Goal: Task Accomplishment & Management: Complete application form

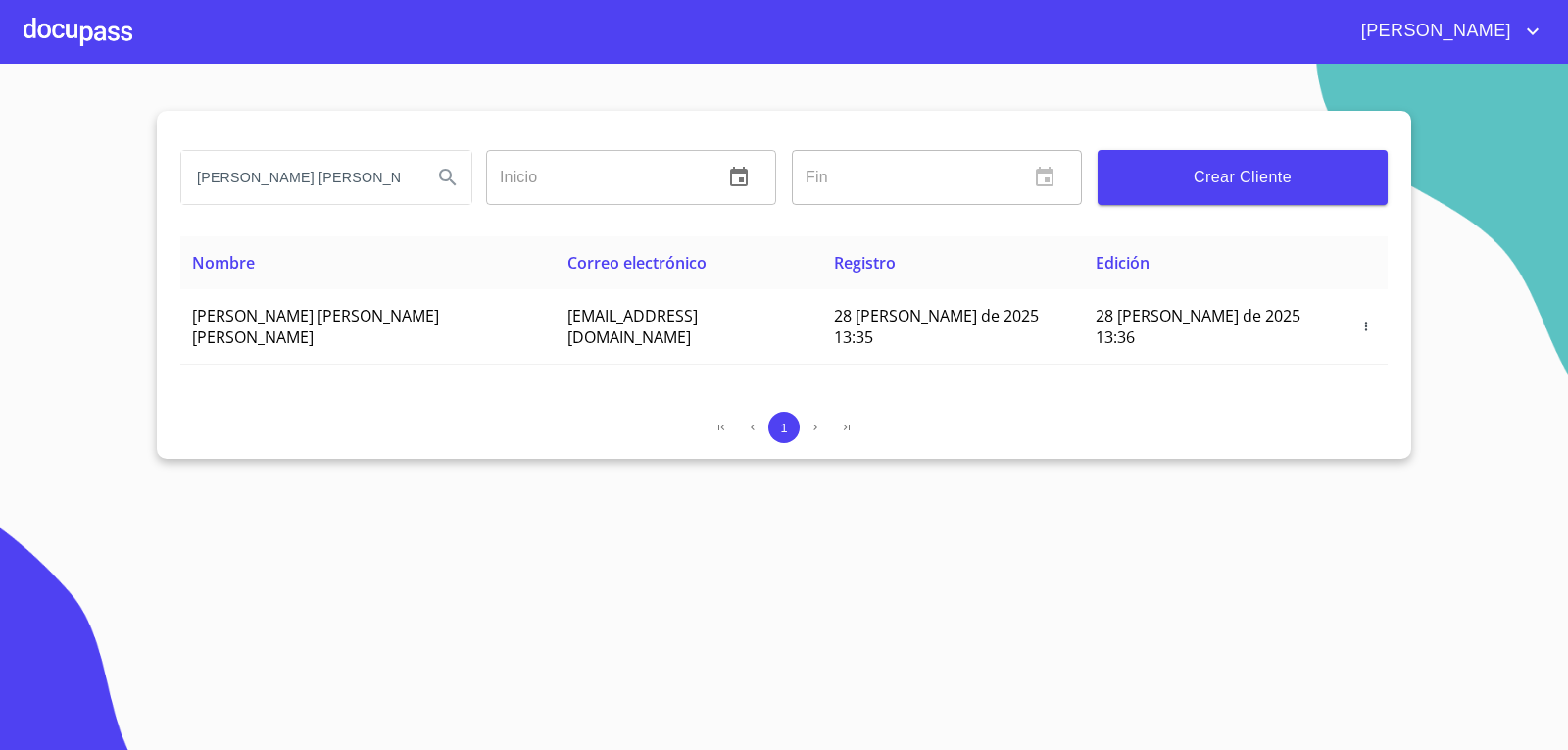
click at [130, 53] on div at bounding box center [78, 32] width 108 height 63
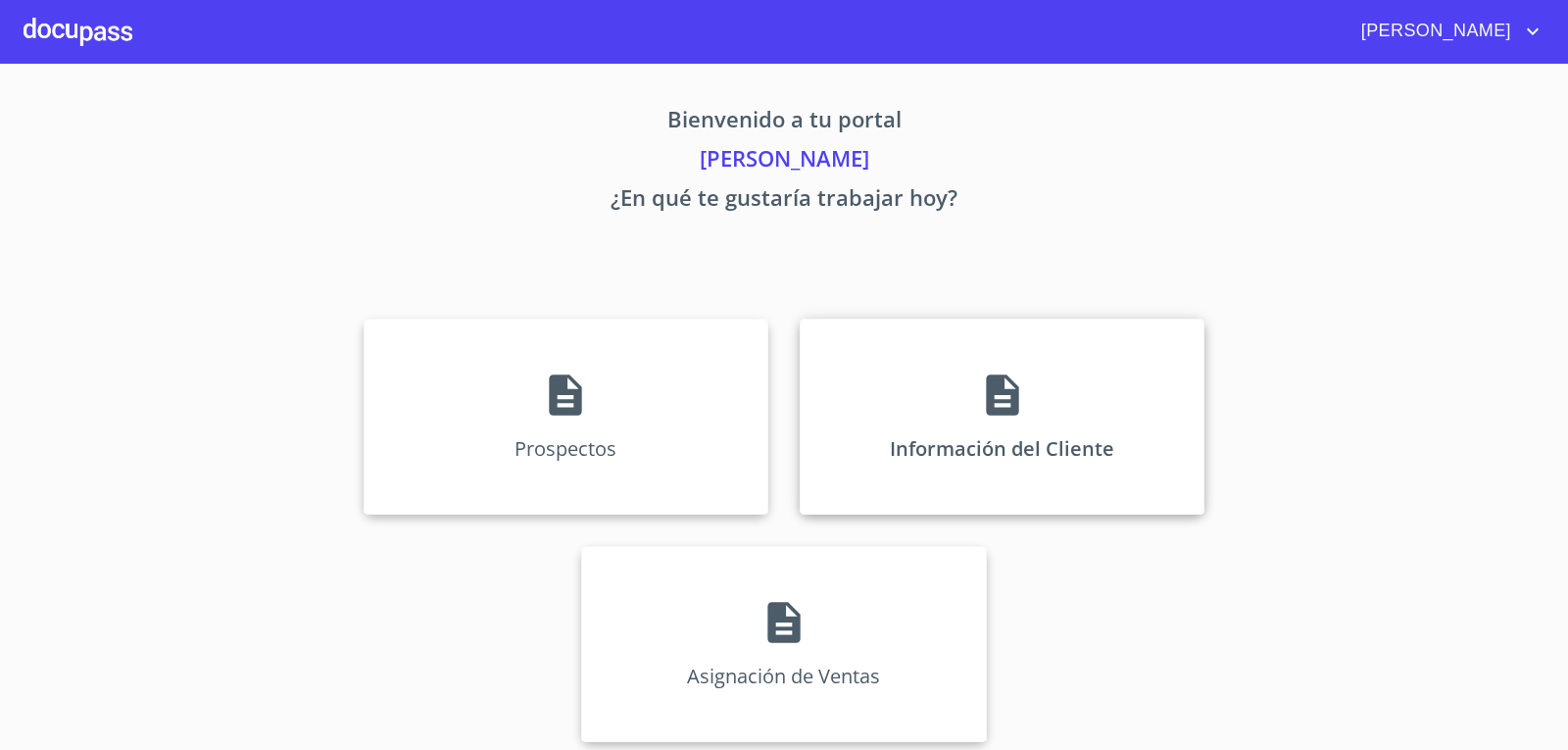
click at [948, 407] on div "Información del Cliente" at bounding box center [1002, 416] width 405 height 196
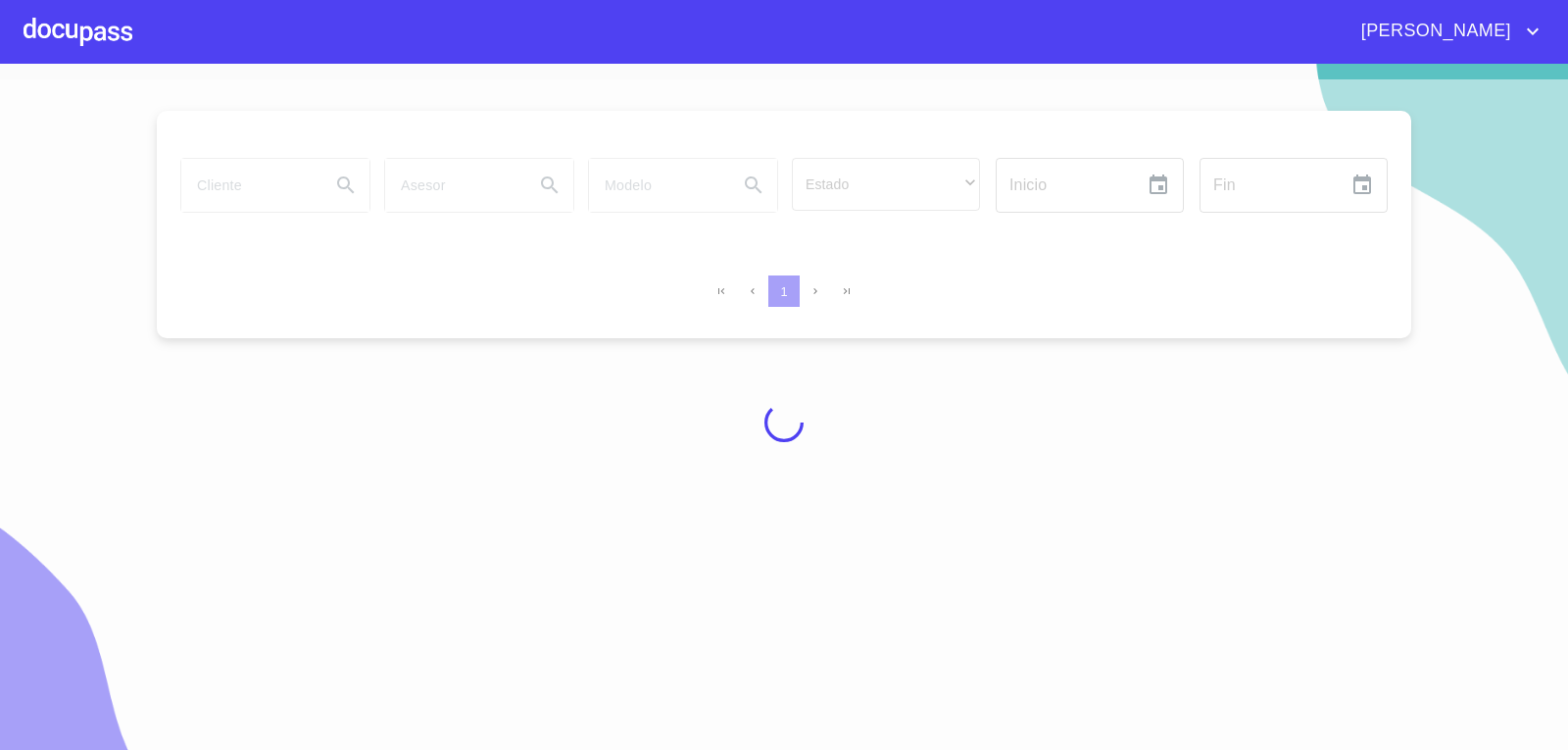
click at [282, 185] on div at bounding box center [784, 423] width 1568 height 686
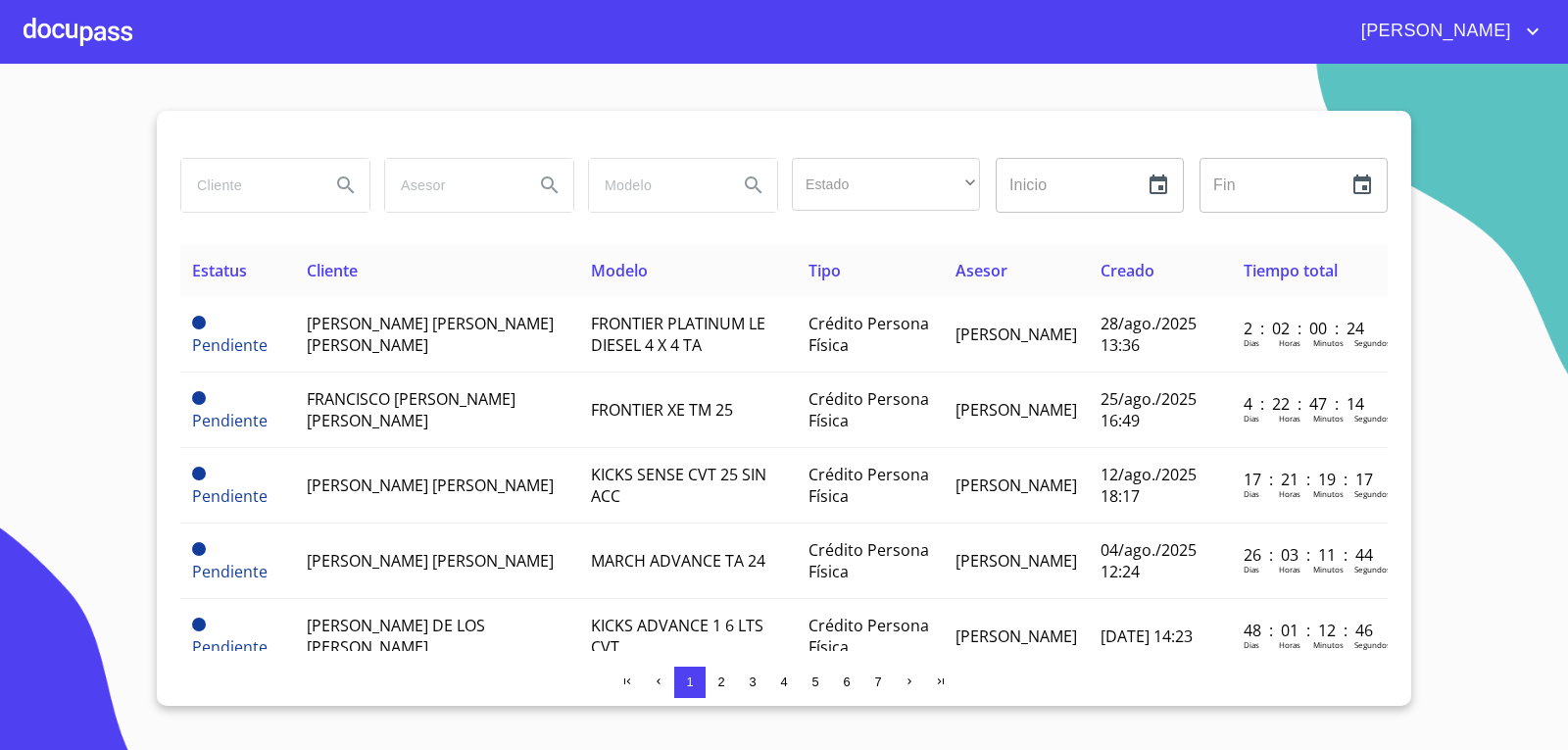
click at [265, 171] on input "search" at bounding box center [247, 185] width 133 height 53
type input "[PERSON_NAME]"
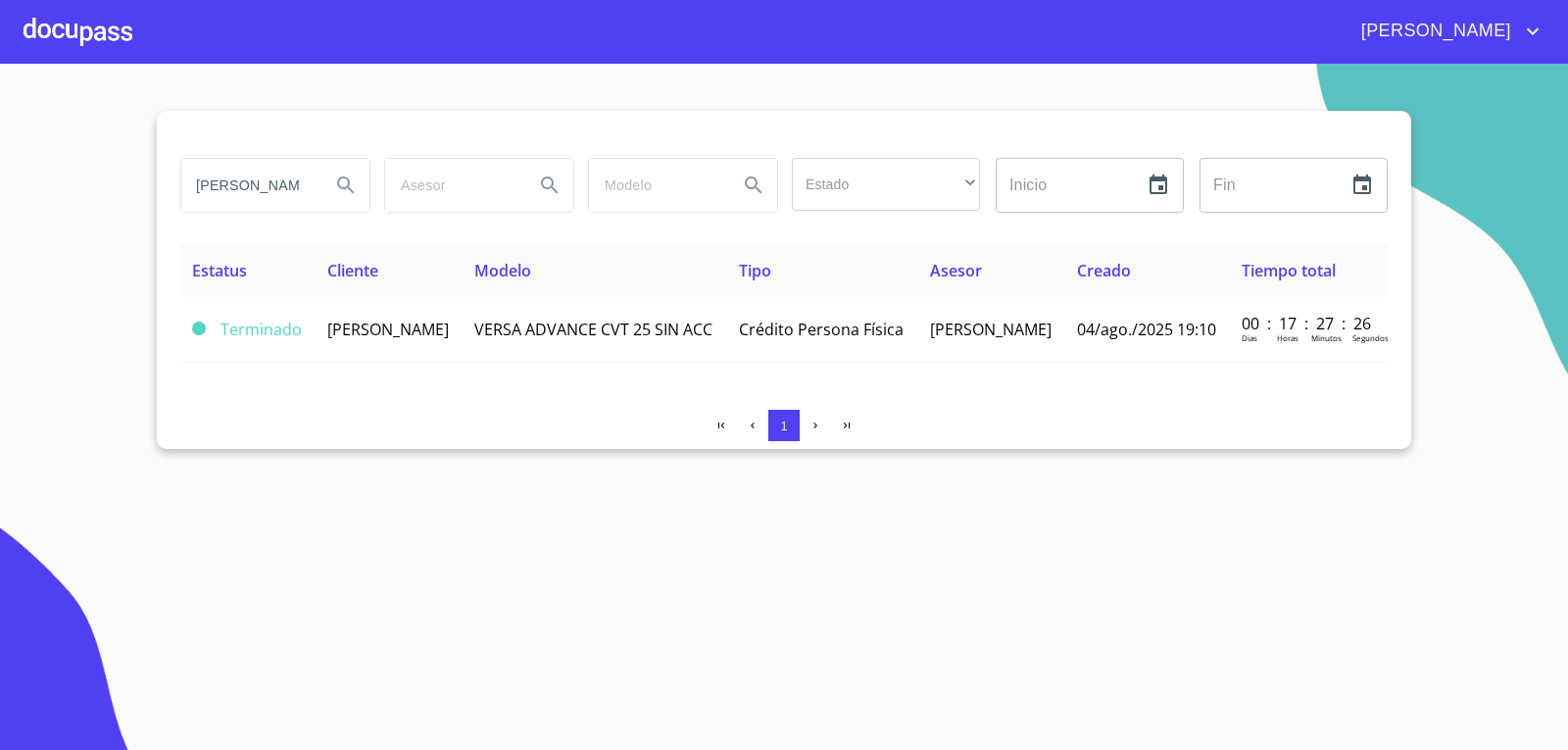
scroll to position [0, 0]
click at [339, 361] on td "[PERSON_NAME]" at bounding box center [388, 329] width 147 height 66
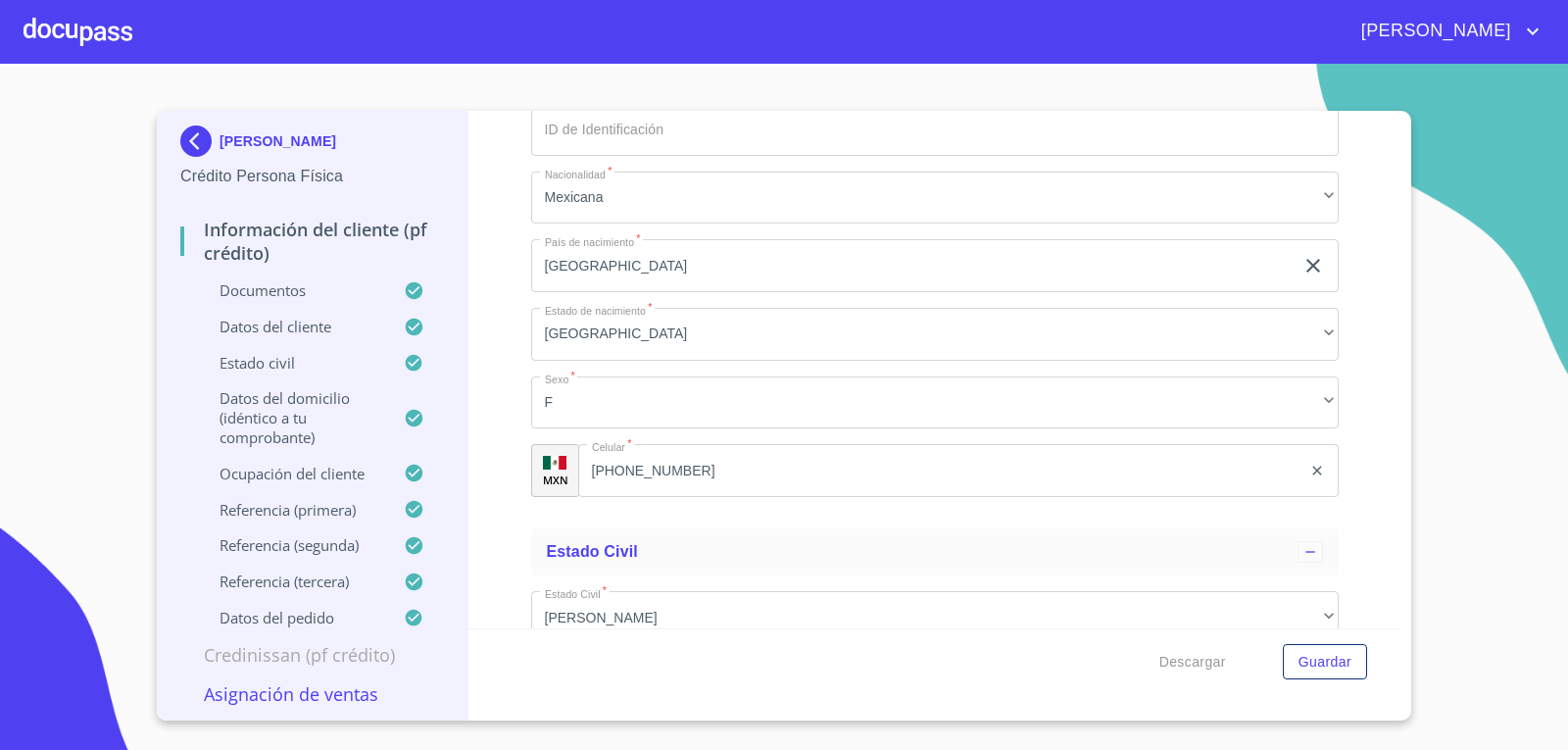
scroll to position [6862, 0]
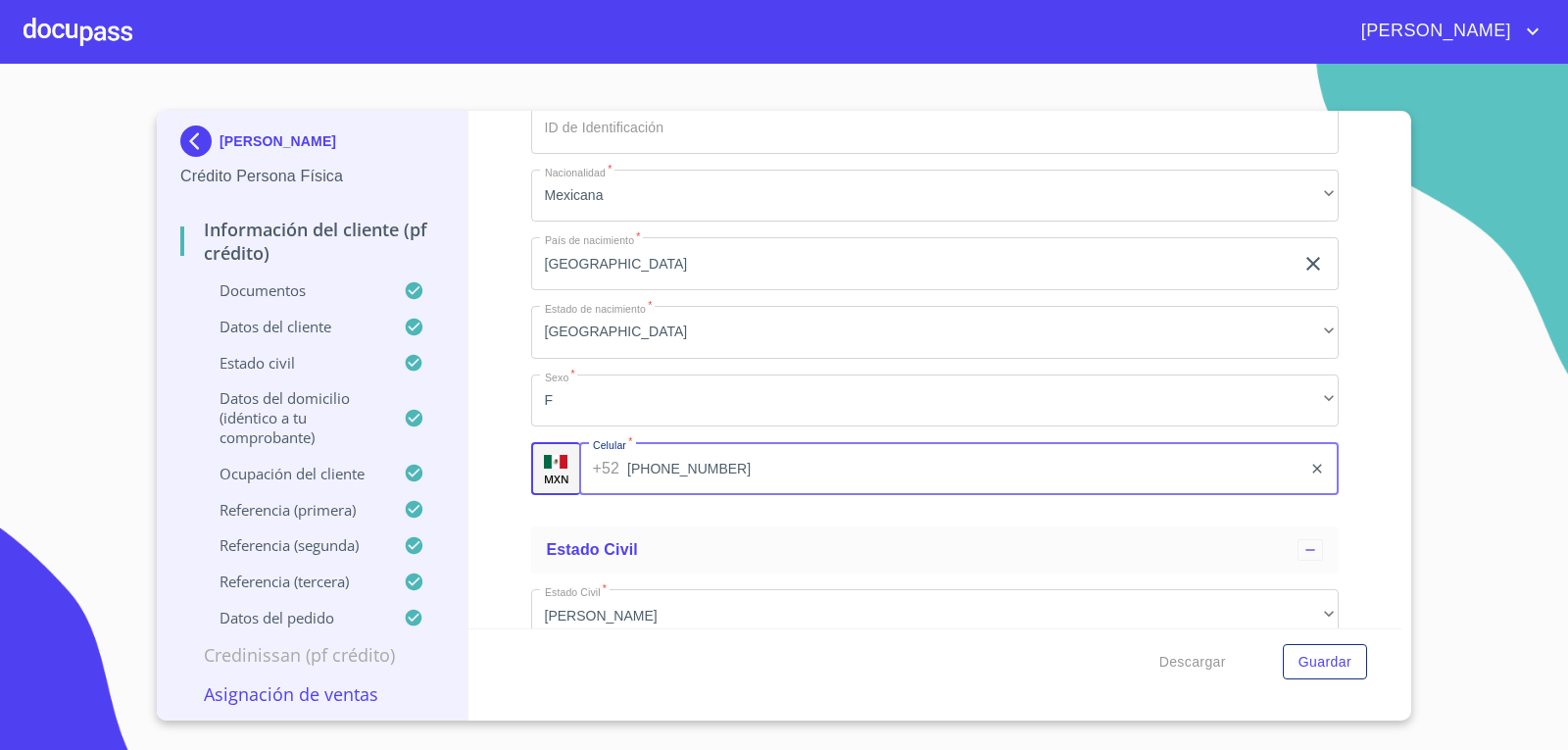
click at [698, 472] on input "[PHONE_NUMBER]" at bounding box center [964, 469] width 674 height 53
click at [695, 472] on input "[PHONE_NUMBER]" at bounding box center [964, 469] width 674 height 53
click at [776, 460] on input "[PHONE_NUMBER]" at bounding box center [964, 469] width 674 height 53
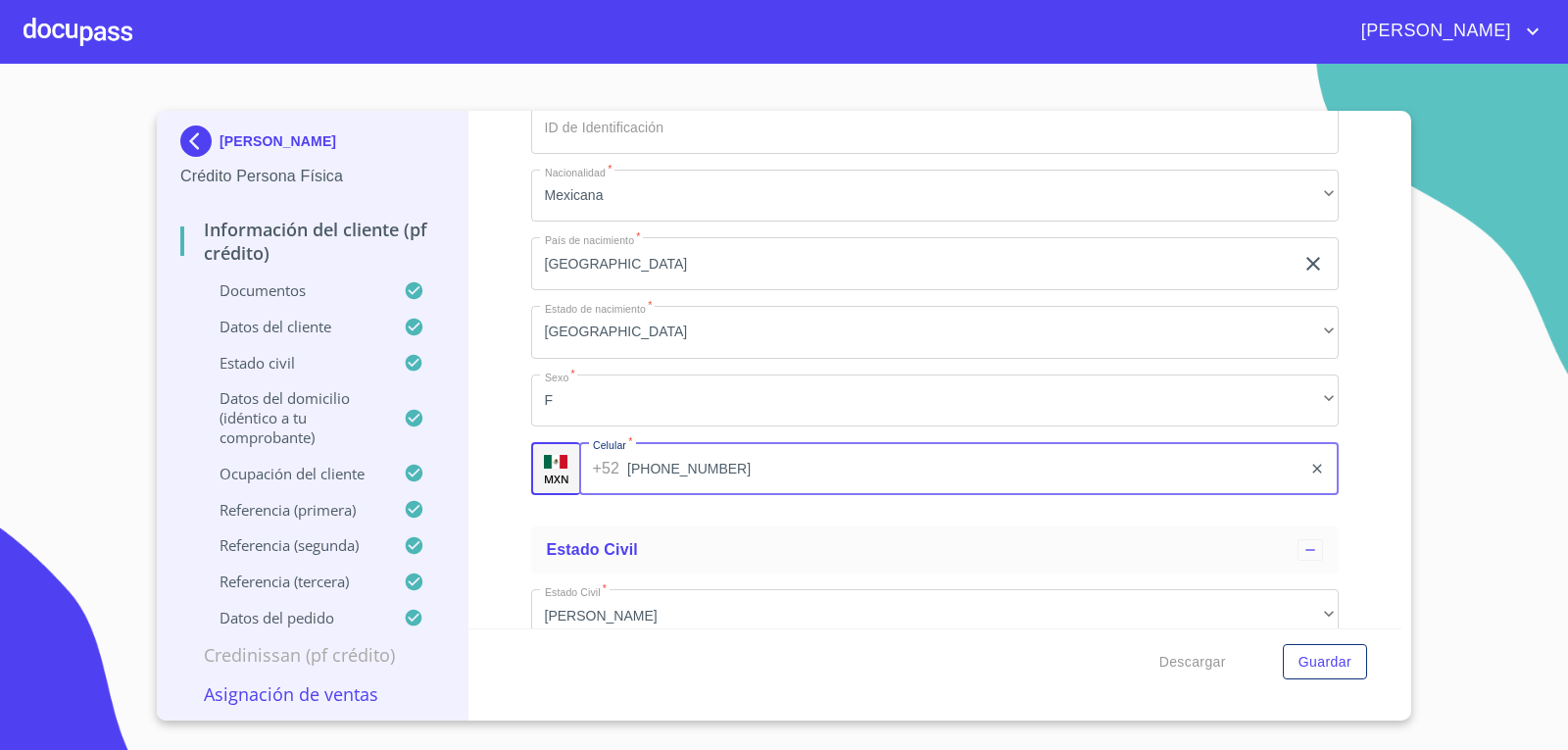
click at [776, 460] on input "[PHONE_NUMBER]" at bounding box center [964, 469] width 674 height 53
